Goal: Information Seeking & Learning: Find specific fact

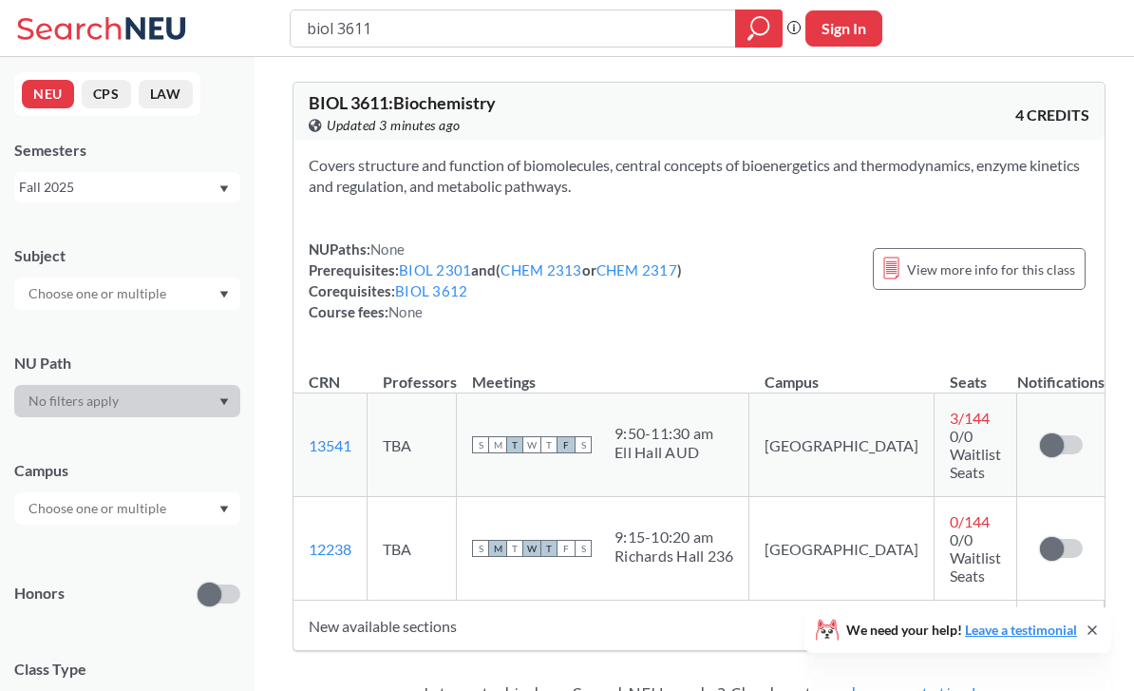
click at [416, 35] on input "biol 3611" at bounding box center [513, 28] width 417 height 32
type input "e"
type input "electronic"
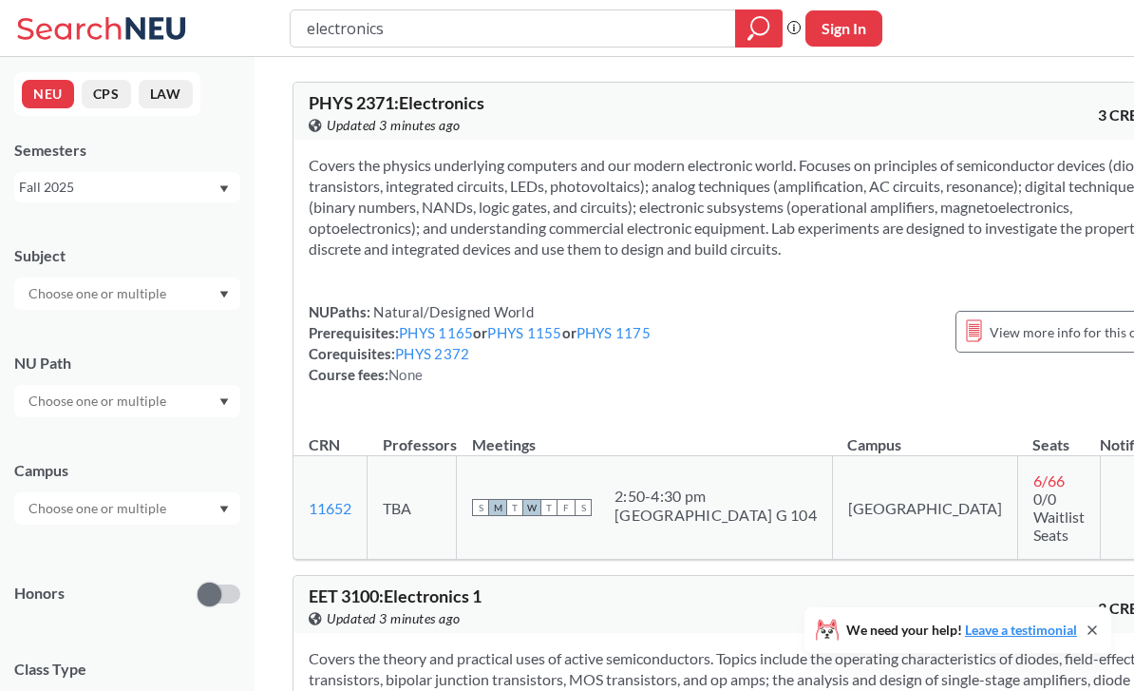
click at [443, 28] on input "electronics" at bounding box center [513, 28] width 417 height 32
type input "\"
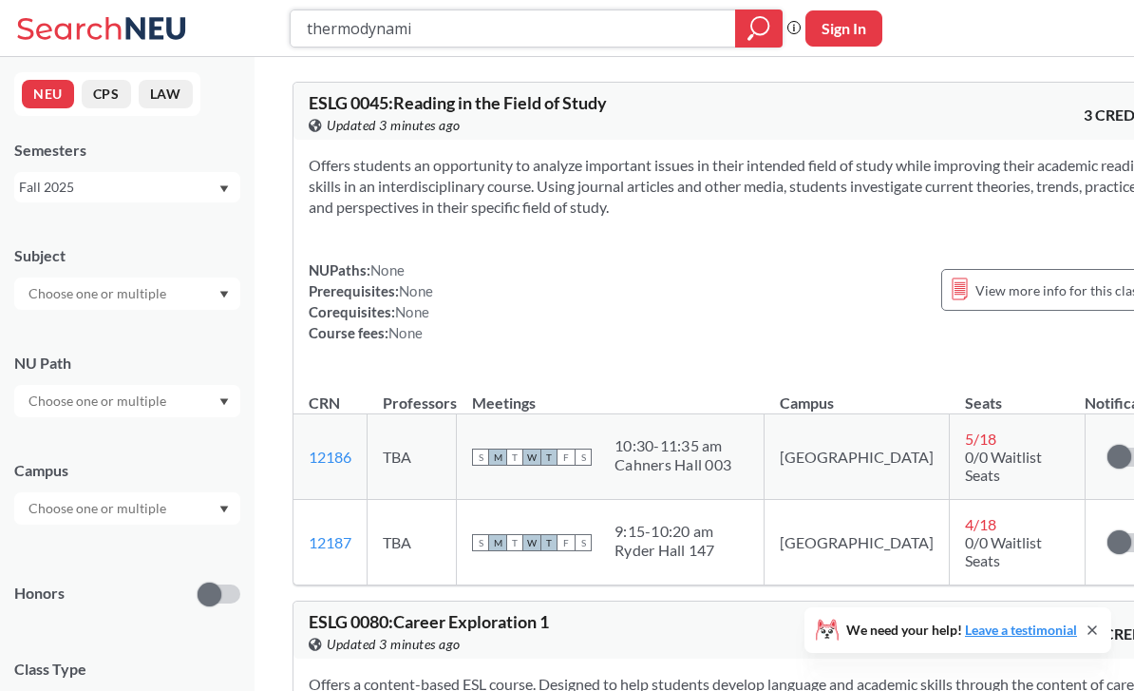
type input "thermodynamic"
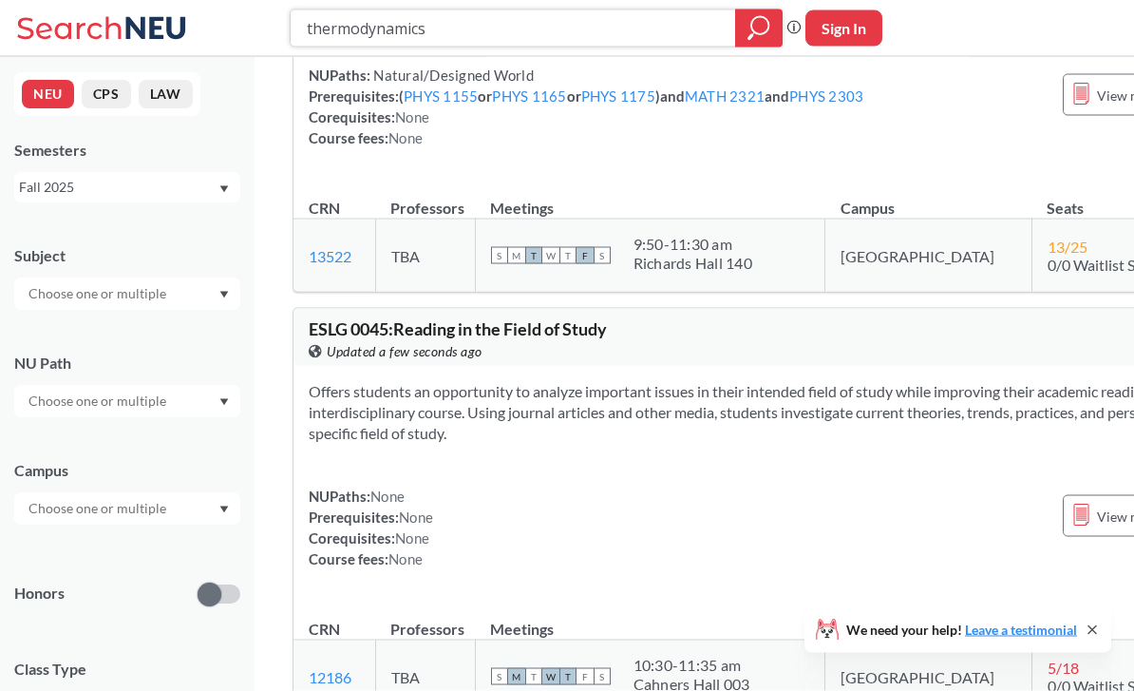
scroll to position [4145, 0]
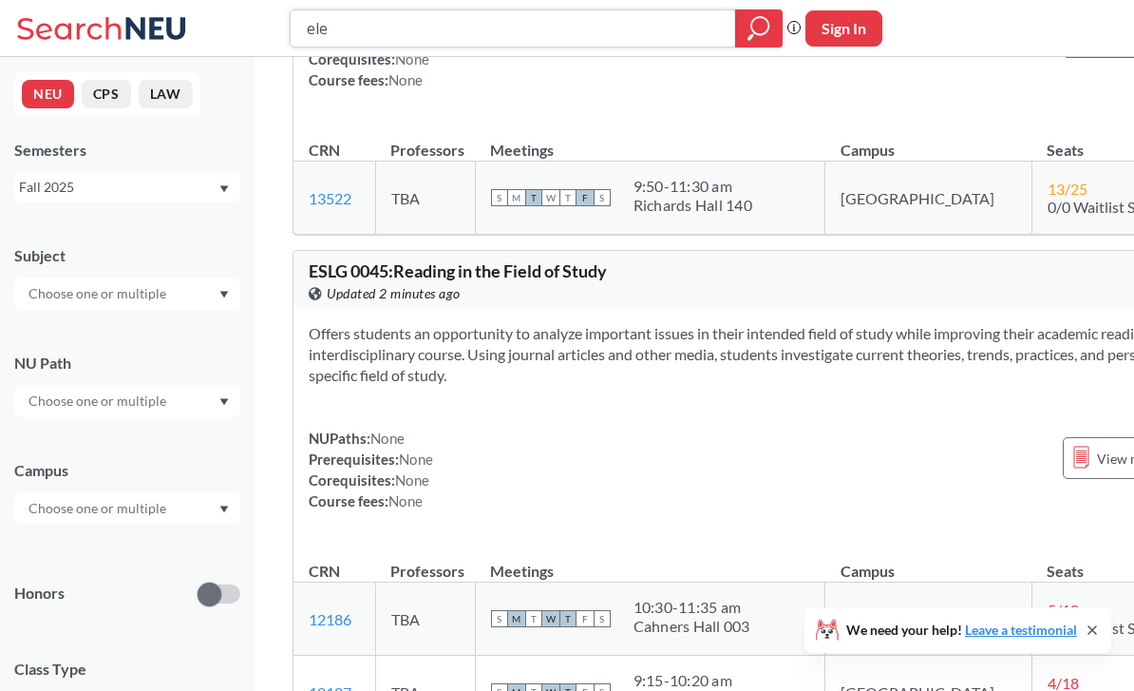
type input "elec"
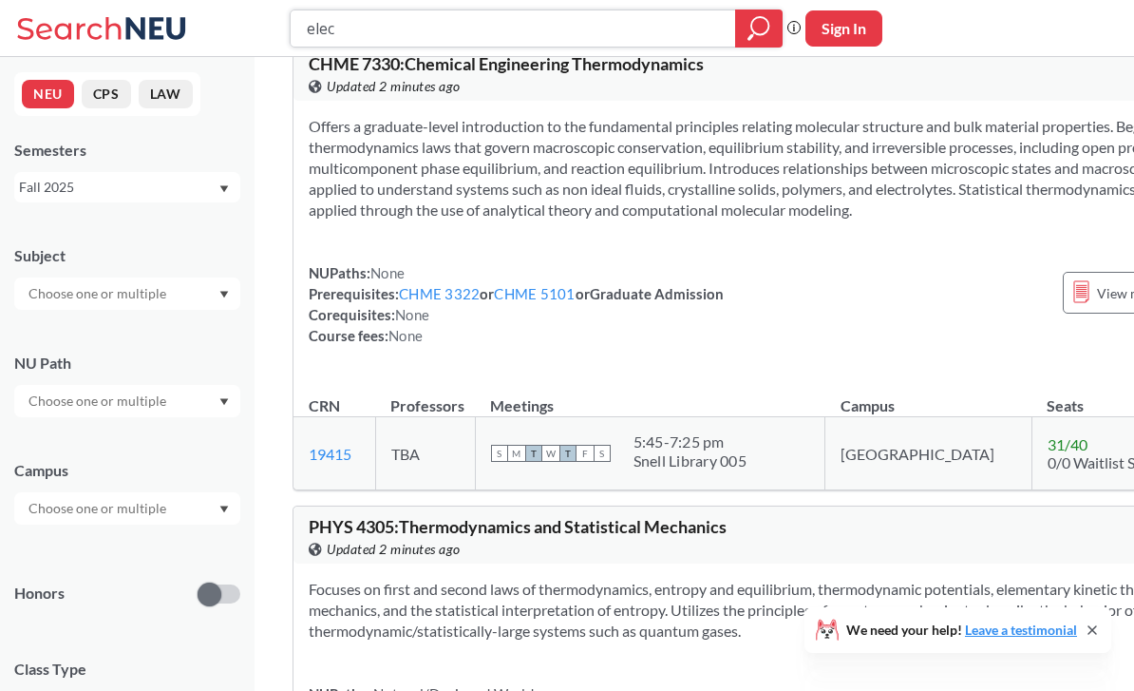
scroll to position [3341, 0]
